Goal: Task Accomplishment & Management: Manage account settings

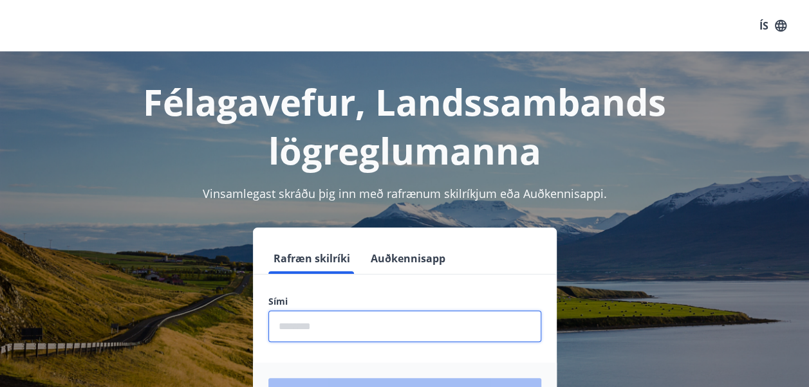
click at [300, 315] on input "phone" at bounding box center [404, 327] width 273 height 32
type input "********"
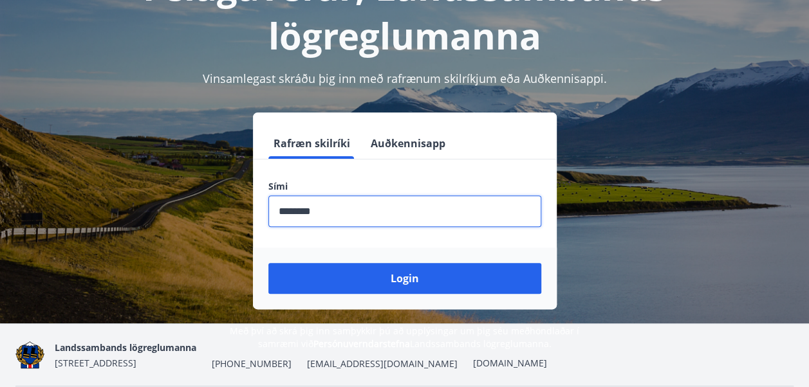
scroll to position [158, 0]
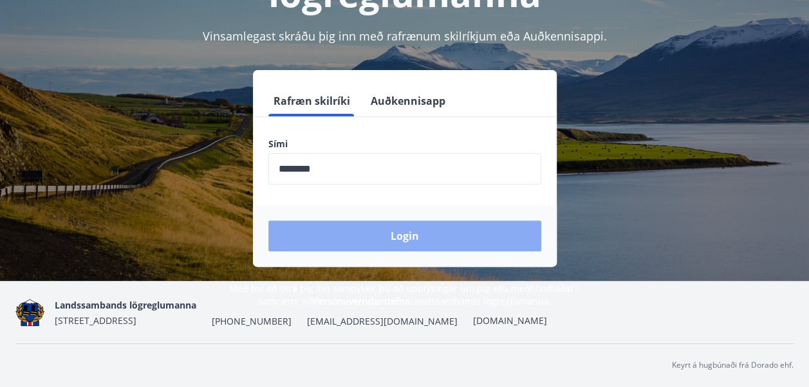
click at [354, 239] on button "Login" at bounding box center [404, 236] width 273 height 31
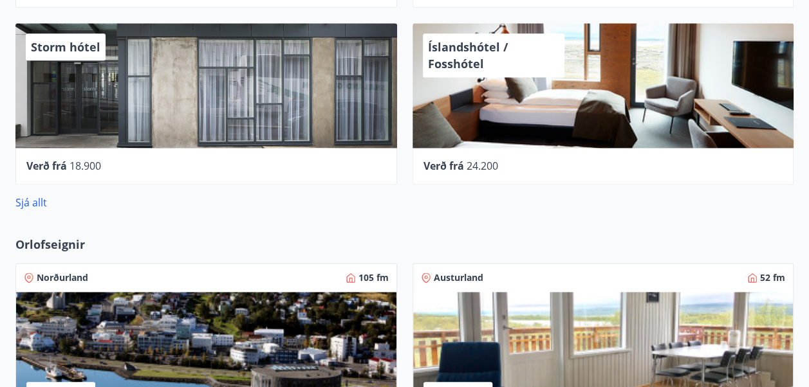
scroll to position [1030, 0]
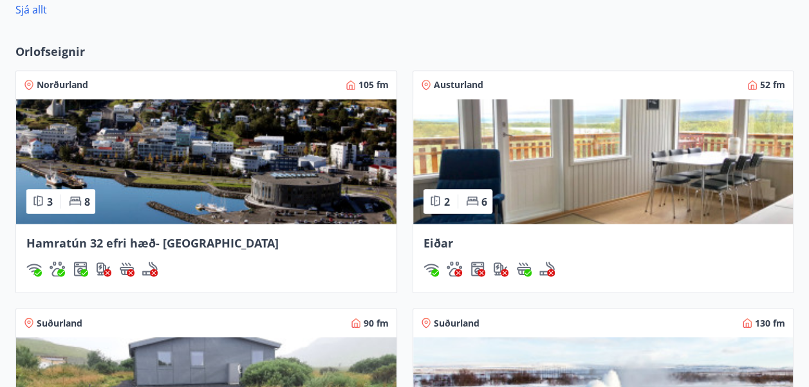
click at [593, 152] on img at bounding box center [603, 161] width 380 height 125
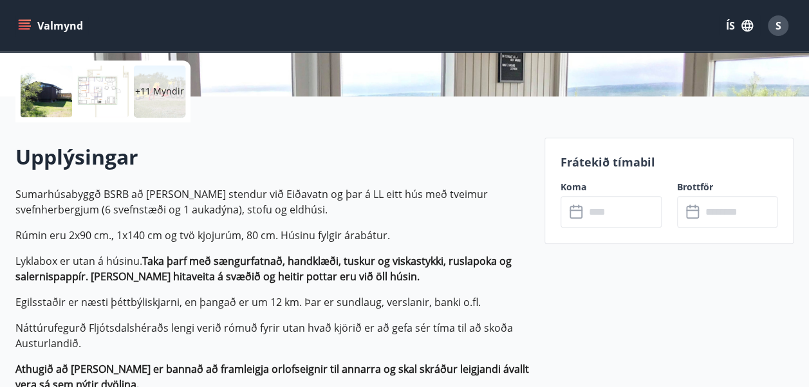
scroll to position [129, 0]
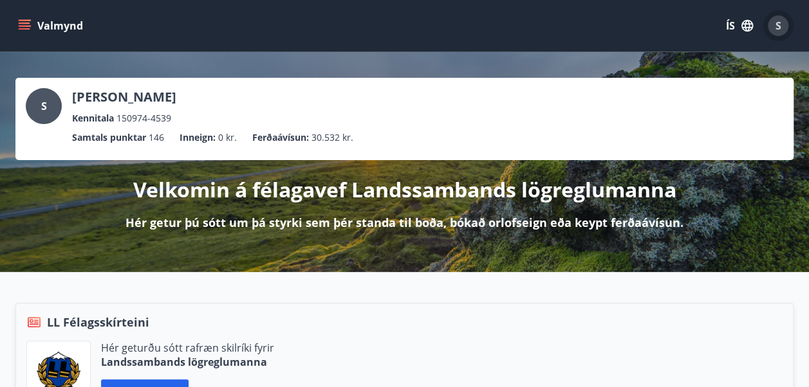
click at [776, 28] on span "S" at bounding box center [778, 26] width 6 height 14
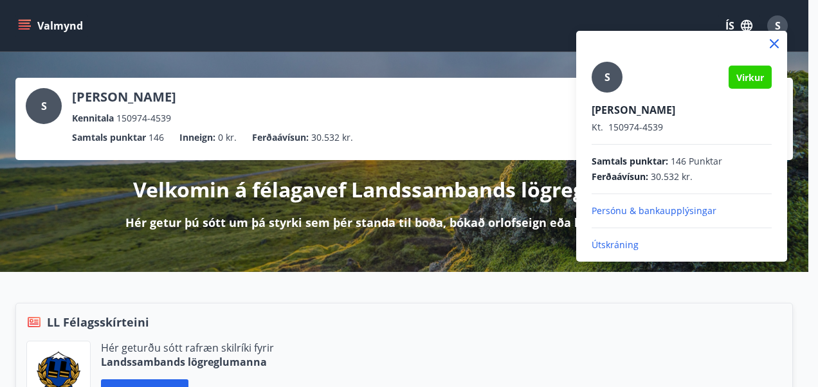
click at [593, 257] on div "S Virkur Stefán Jónsson Kt. 150974-4539 Samtals punktar : 146 Punktar Ferðaávís…" at bounding box center [682, 146] width 211 height 231
click at [616, 248] on p "Útskráning" at bounding box center [682, 245] width 180 height 13
